Goal: Transaction & Acquisition: Book appointment/travel/reservation

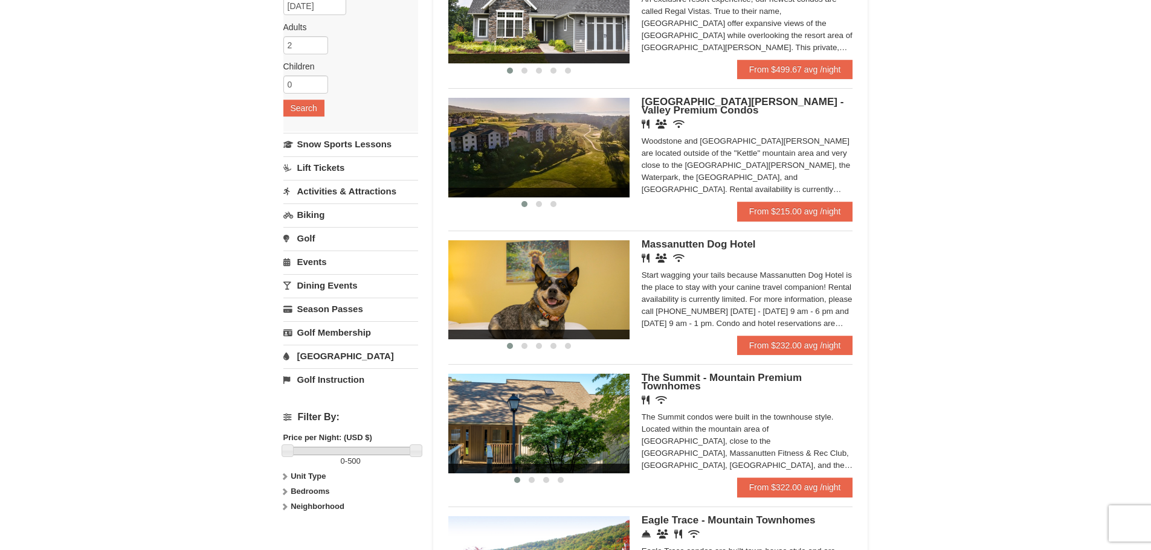
scroll to position [118, 0]
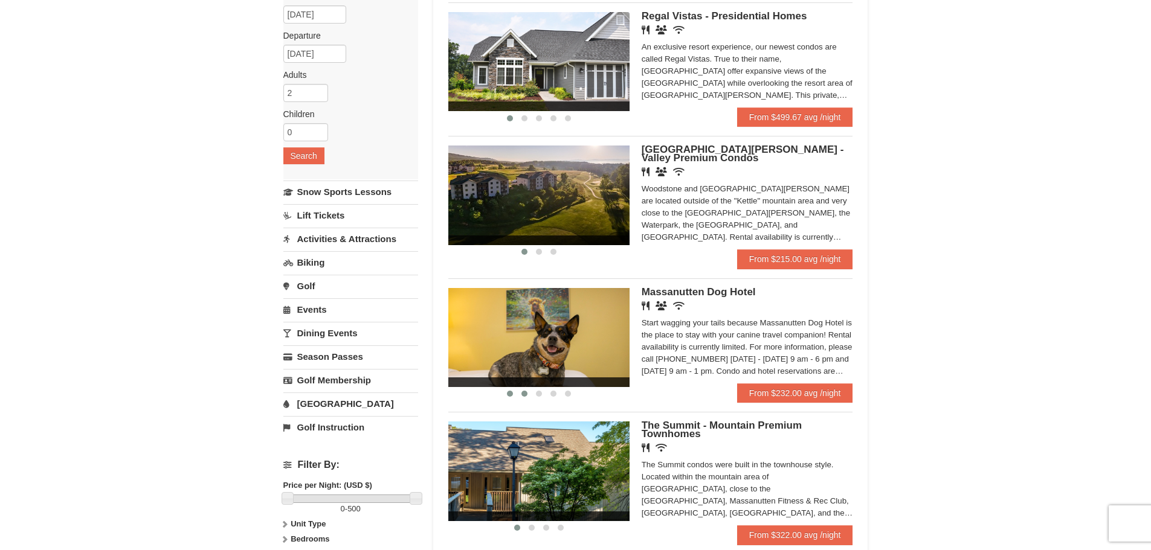
click at [519, 393] on button at bounding box center [524, 394] width 14 height 12
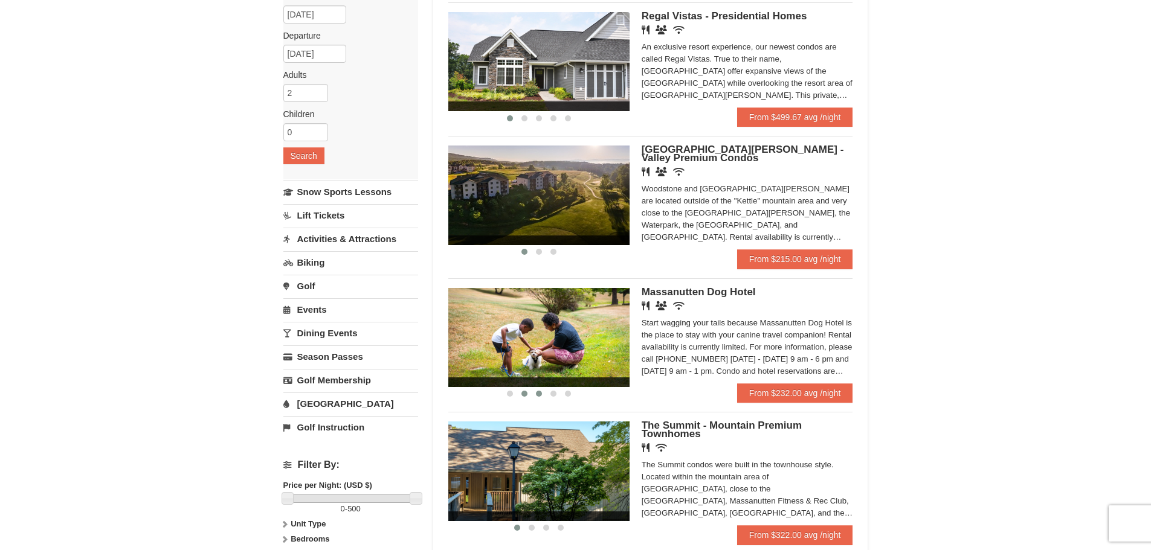
click at [541, 392] on span at bounding box center [539, 394] width 6 height 6
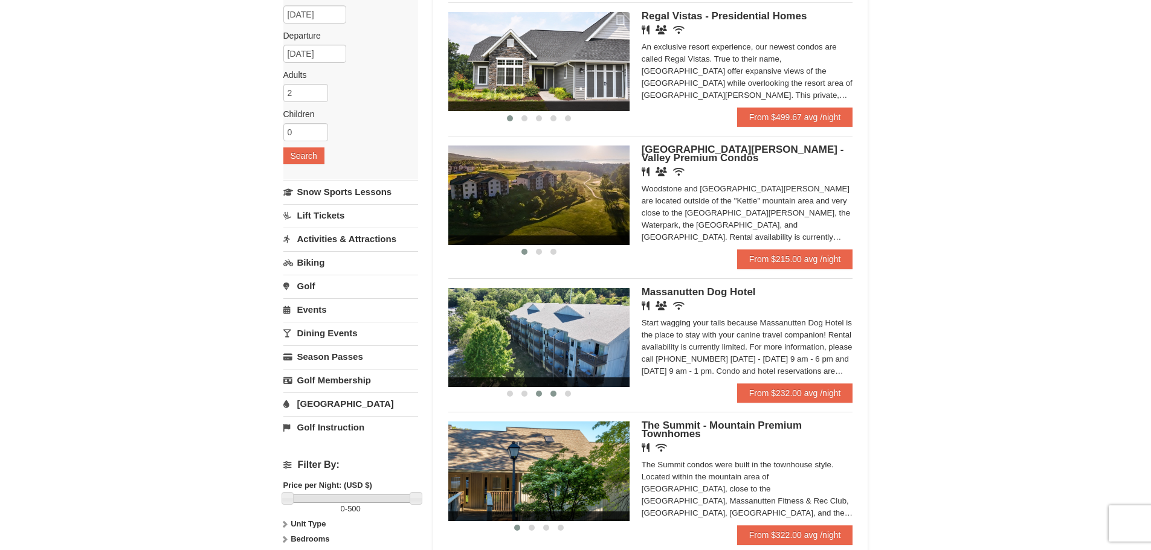
click at [552, 391] on span at bounding box center [553, 394] width 6 height 6
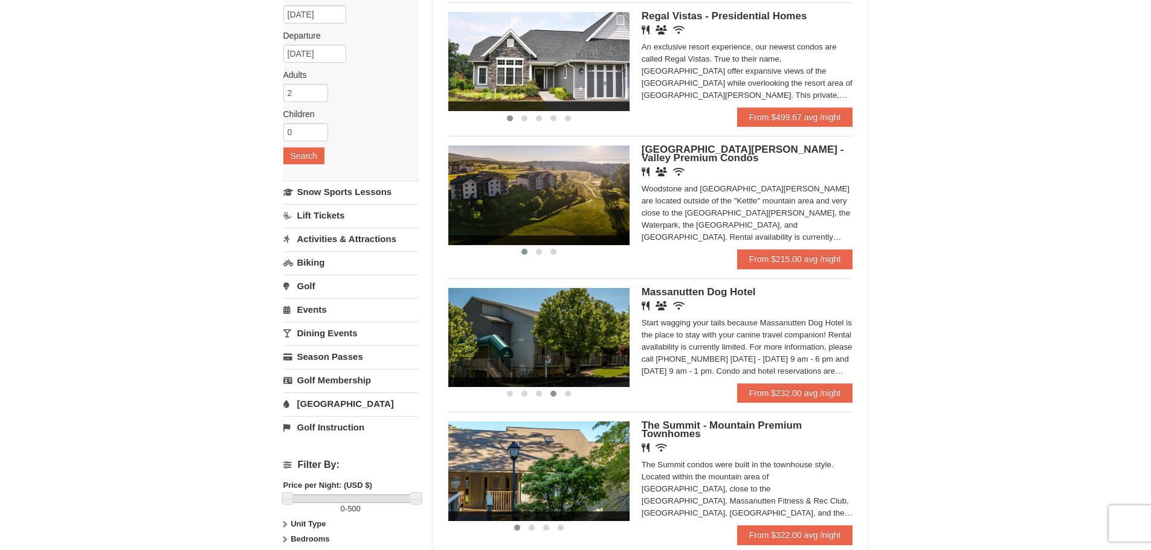
click at [568, 311] on img at bounding box center [538, 337] width 181 height 99
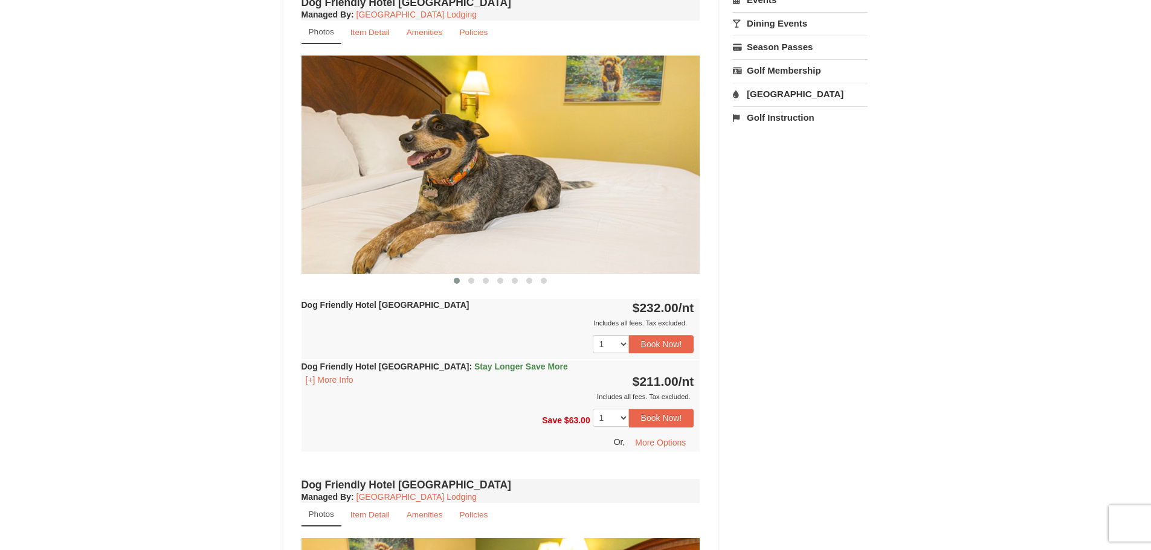
scroll to position [423, 0]
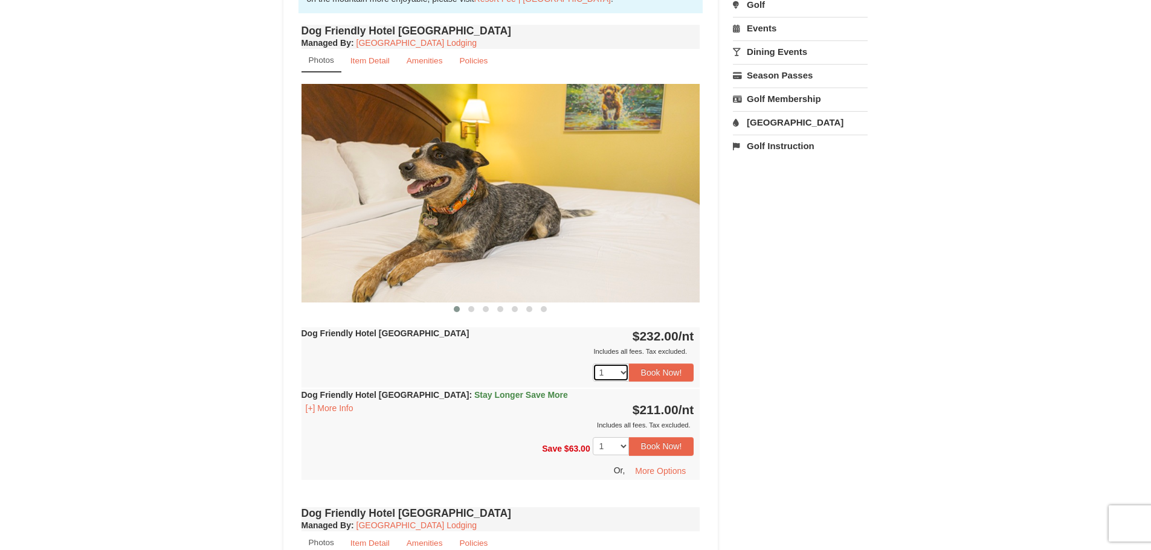
click at [620, 372] on select "1 2 3 4 5 6 7 8 9" at bounding box center [611, 373] width 36 height 18
click at [593, 364] on select "1 2 3 4 5 6 7 8 9" at bounding box center [611, 373] width 36 height 18
click at [672, 371] on button "Book Now!" at bounding box center [661, 373] width 65 height 18
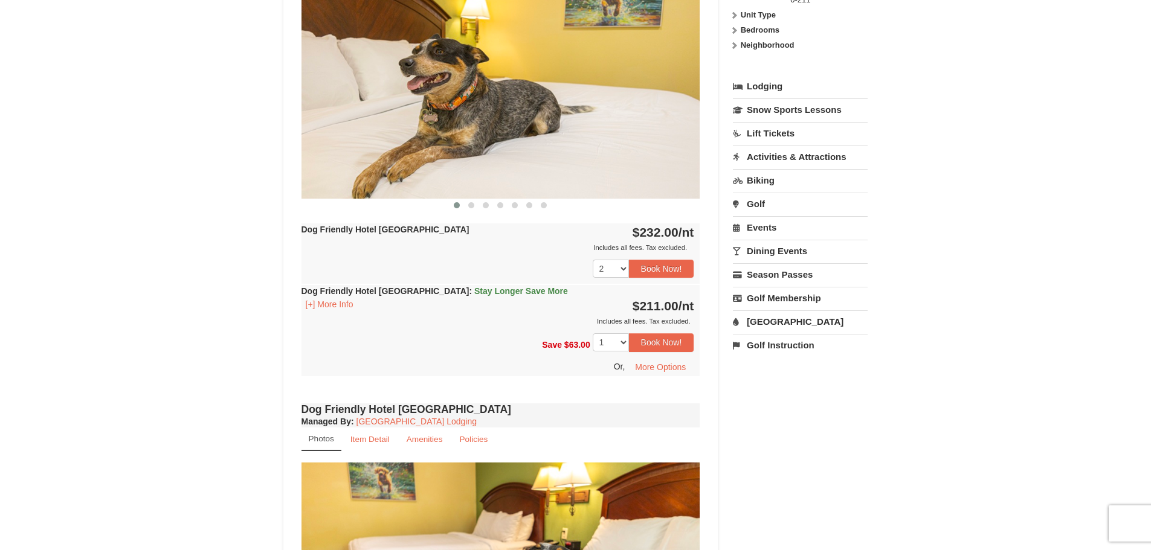
scroll to position [541, 0]
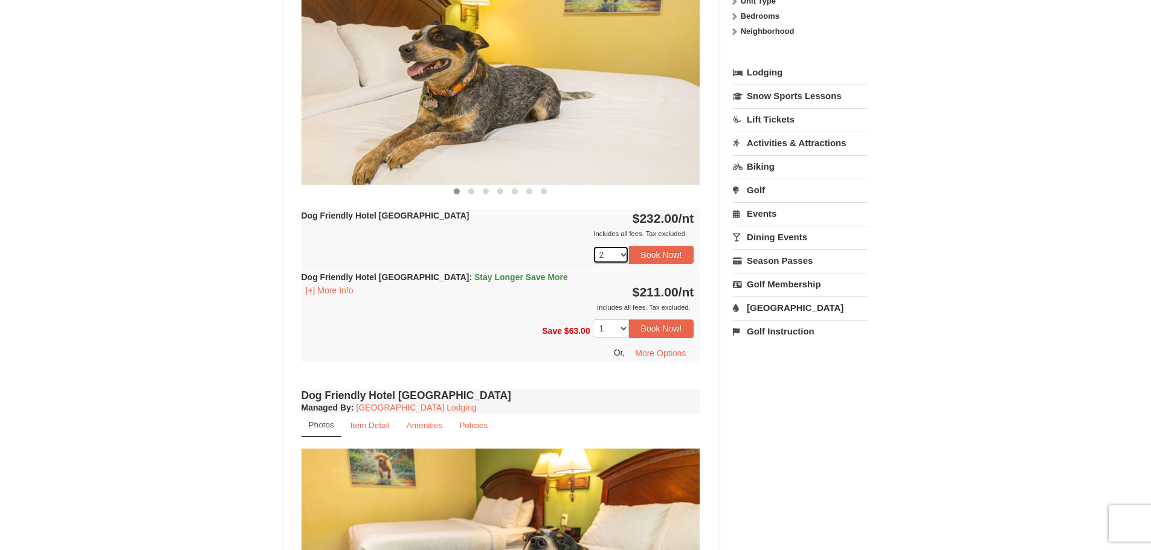
click at [619, 254] on select "1 2 3 4 5 6 7 8 9" at bounding box center [611, 255] width 36 height 18
select select "1"
click at [593, 246] on select "1 2 3 4 5 6 7 8 9" at bounding box center [611, 255] width 36 height 18
click at [656, 249] on button "Book Now!" at bounding box center [661, 255] width 65 height 18
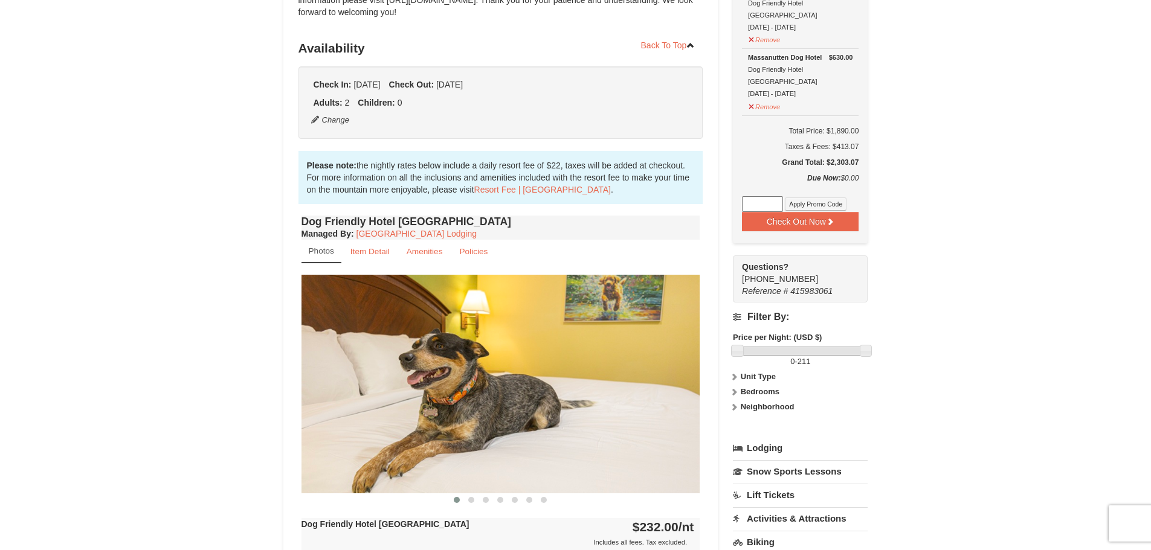
scroll to position [118, 0]
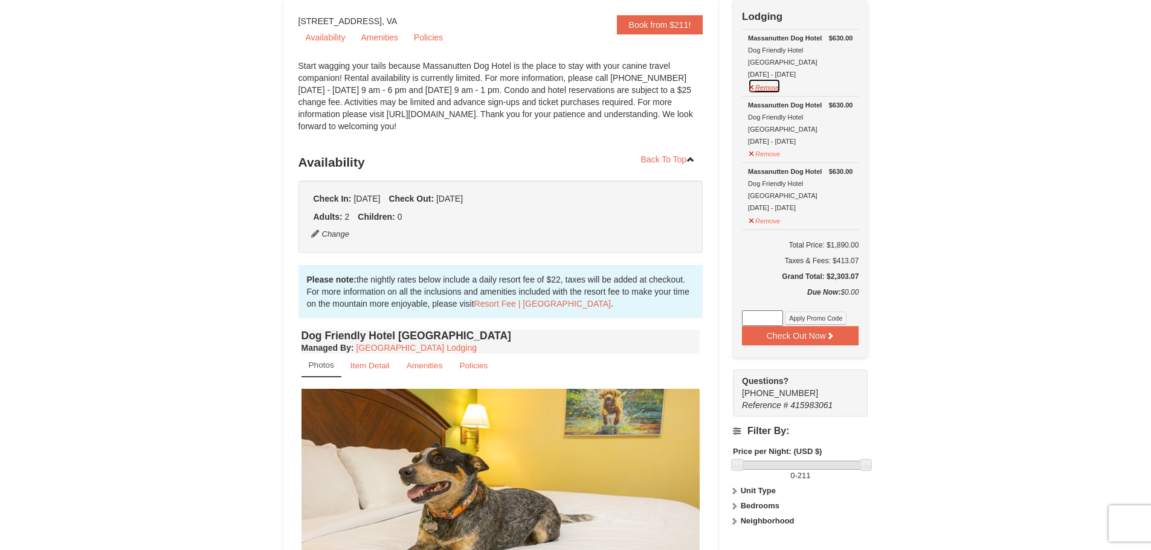
click at [751, 79] on button "Remove" at bounding box center [764, 86] width 33 height 15
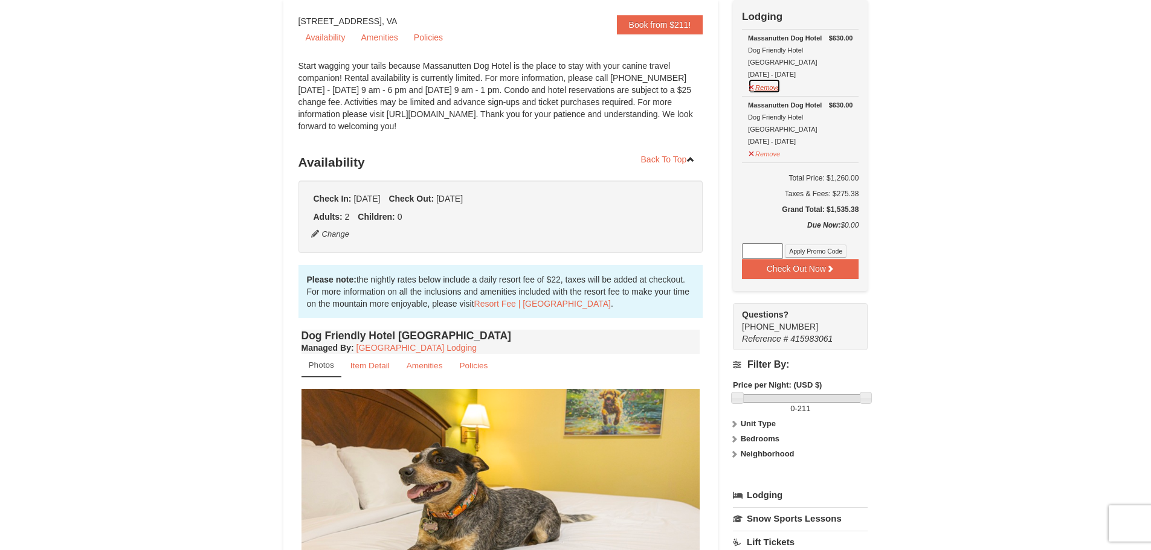
click at [749, 79] on button "Remove" at bounding box center [764, 86] width 33 height 15
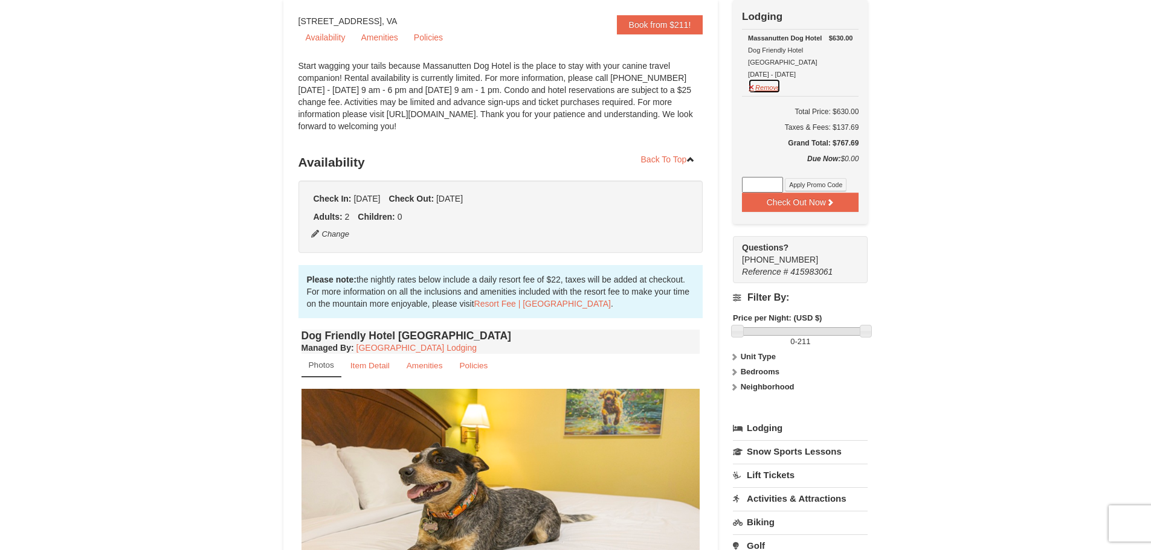
click at [750, 79] on button "Remove" at bounding box center [764, 86] width 33 height 15
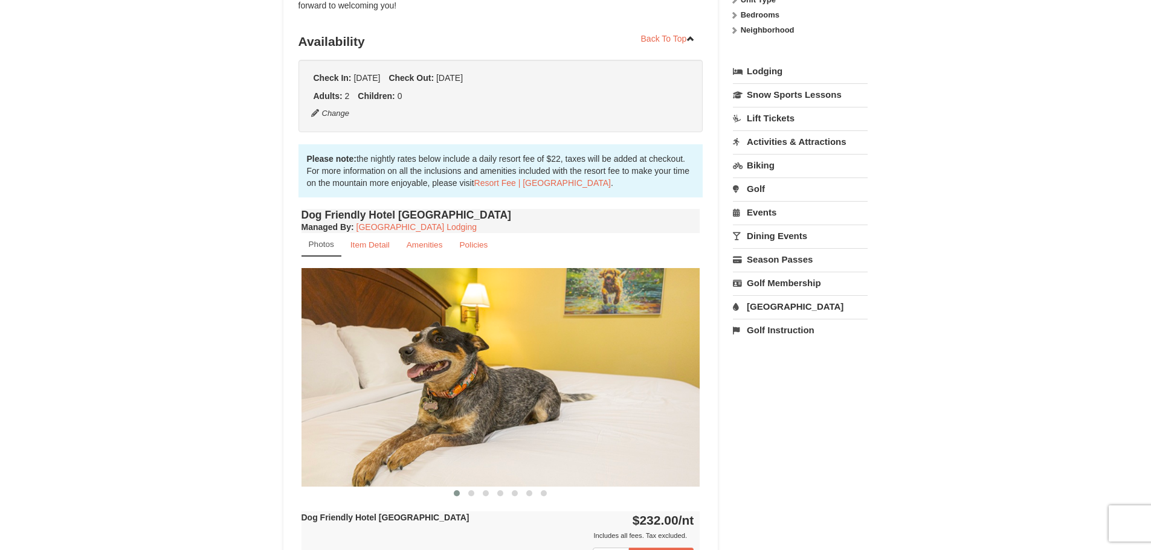
scroll to position [359, 0]
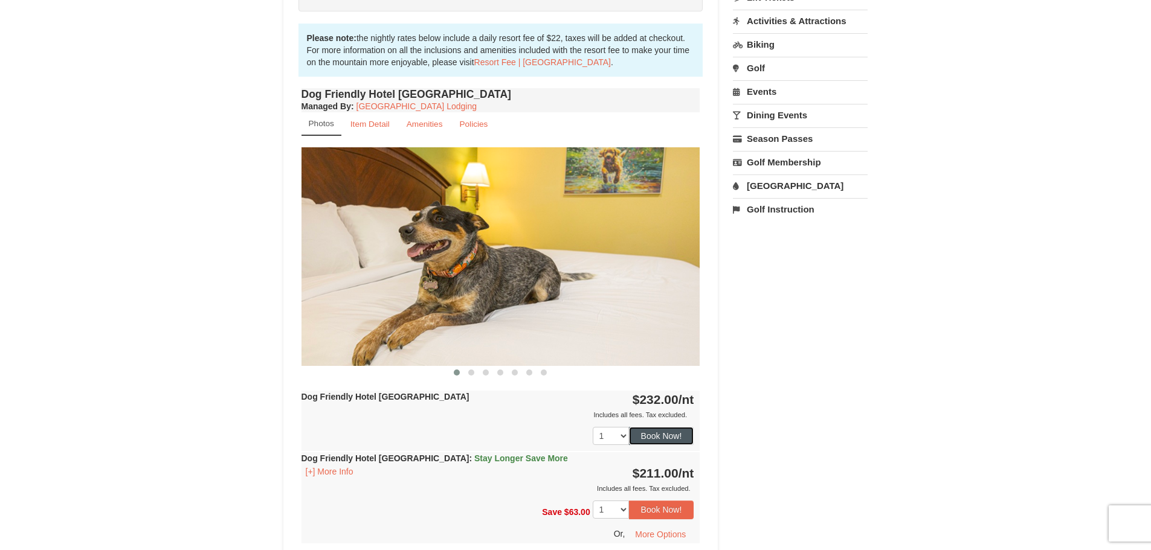
click at [665, 434] on button "Book Now!" at bounding box center [661, 436] width 65 height 18
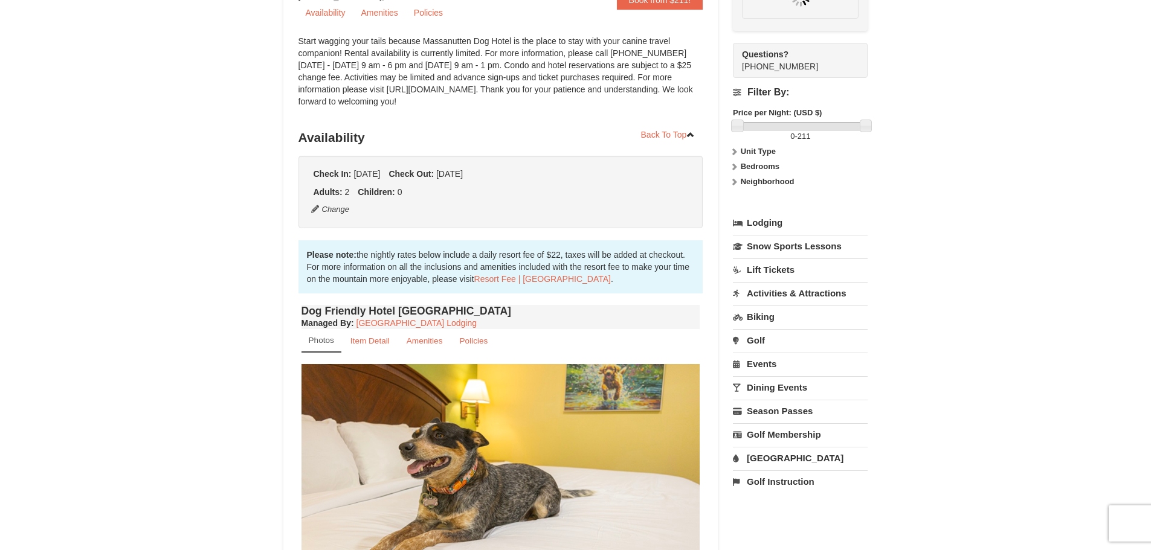
scroll to position [118, 0]
